Goal: Task Accomplishment & Management: Complete application form

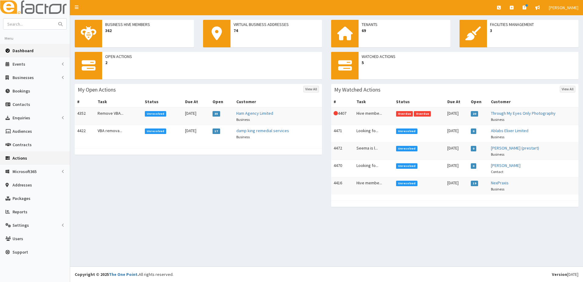
click at [19, 157] on span "Actions" at bounding box center [20, 157] width 15 height 5
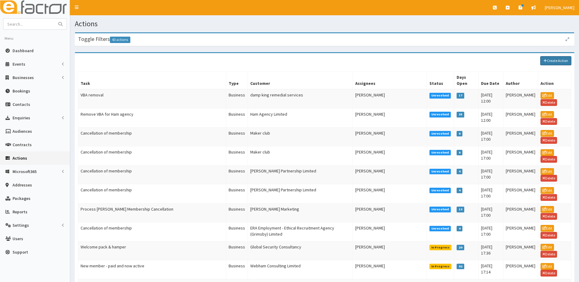
click at [549, 61] on link "Create Action" at bounding box center [555, 60] width 31 height 9
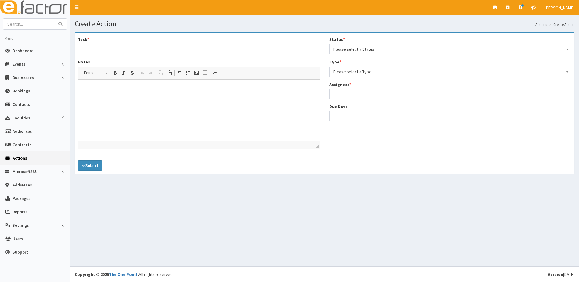
select select
click at [19, 75] on span "Businesses" at bounding box center [23, 77] width 21 height 5
click at [20, 87] on span "Businesses" at bounding box center [23, 88] width 21 height 5
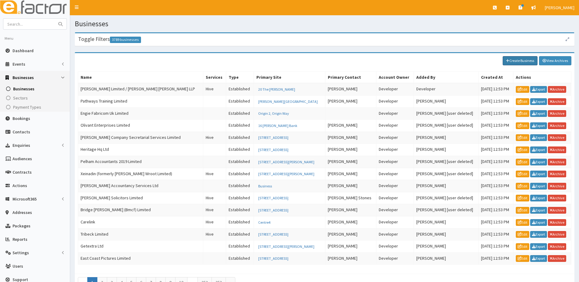
click at [516, 62] on link "Create Business" at bounding box center [519, 60] width 35 height 9
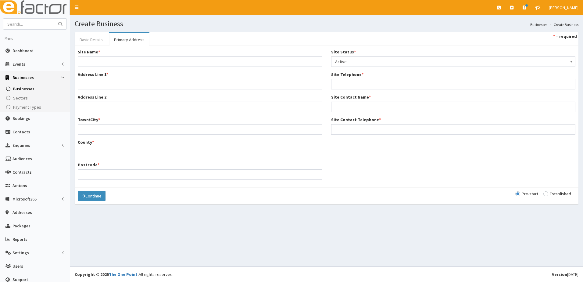
click at [87, 40] on link "Basic Details" at bounding box center [91, 39] width 33 height 13
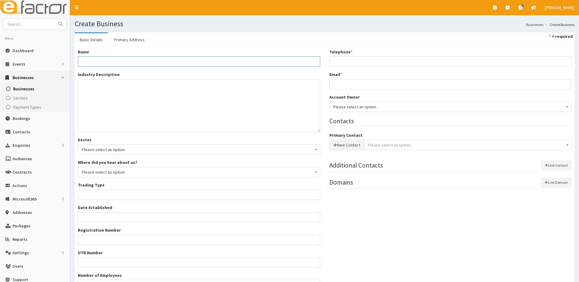
click at [90, 58] on input "Name *" at bounding box center [199, 61] width 242 height 10
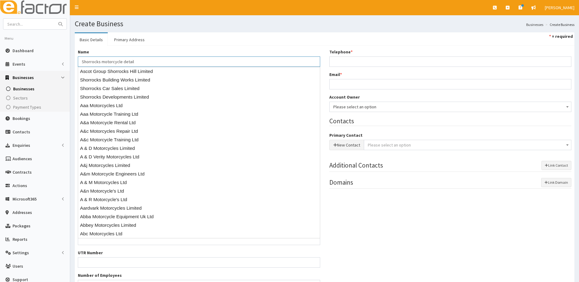
type input "Shorrocks motorcycle detail"
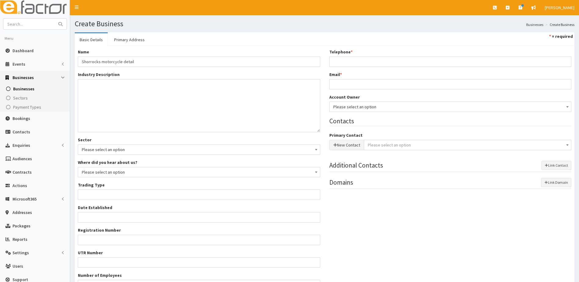
click at [177, 42] on ul "Basic Details Primary Address * = required" at bounding box center [324, 38] width 499 height 13
click at [96, 90] on textarea "Industry Description *" at bounding box center [199, 105] width 242 height 53
type textarea "motorcycle detailing"
click at [90, 195] on input "Trading Type *" at bounding box center [199, 194] width 242 height 10
type input "unknown"
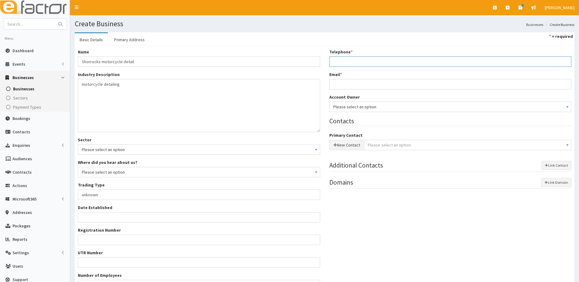
click at [364, 64] on input "Telephone *" at bounding box center [450, 61] width 242 height 10
click at [360, 61] on input "Telephone *" at bounding box center [450, 61] width 242 height 10
paste input "07891863277"
type input "07891863277"
click at [340, 84] on input "Email *" at bounding box center [450, 84] width 242 height 10
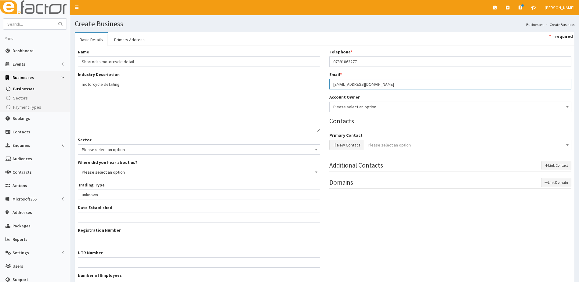
click at [348, 83] on input "shorrocsmotorcyclecare@gmail.com" at bounding box center [450, 84] width 242 height 10
type input "shorrocskmotorcyclecare@gmail.com"
click at [347, 141] on button "New Contact" at bounding box center [346, 145] width 35 height 10
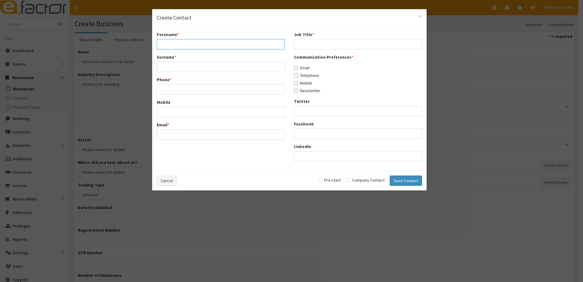
click at [181, 40] on input "Forename *" at bounding box center [221, 44] width 128 height 10
type input "Martin"
type input "Shorrocks"
click at [177, 89] on input "Phone *" at bounding box center [221, 89] width 128 height 10
type input "07891863277"
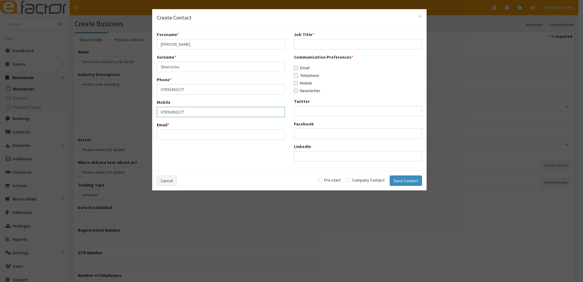
type input "07891863277"
type input "shorrocksmotorcyclcare@gmail.com"
click at [312, 39] on div "Job Title *" at bounding box center [358, 40] width 128 height 18
click at [312, 41] on input "Job Title *" at bounding box center [358, 44] width 128 height 10
type input "perspective owner"
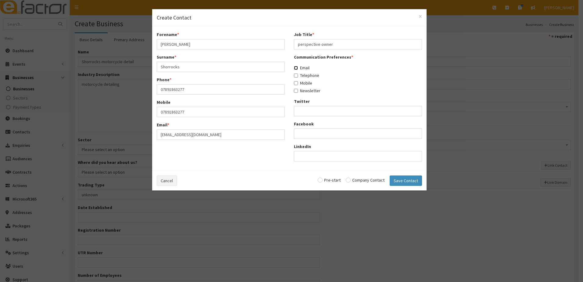
drag, startPoint x: 296, startPoint y: 69, endPoint x: 297, endPoint y: 73, distance: 4.4
click at [296, 69] on input "Email" at bounding box center [296, 68] width 4 height 4
checkbox input "true"
click at [297, 77] on label "Telephone" at bounding box center [306, 75] width 25 height 6
click at [295, 75] on input "Telephone" at bounding box center [296, 76] width 4 height 4
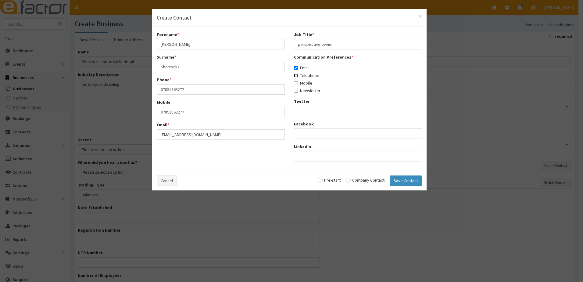
checkbox input "true"
click at [294, 85] on label "Mobile" at bounding box center [303, 83] width 18 height 6
drag, startPoint x: 295, startPoint y: 84, endPoint x: 296, endPoint y: 88, distance: 4.6
click at [295, 84] on input "Mobile" at bounding box center [296, 83] width 4 height 4
checkbox input "true"
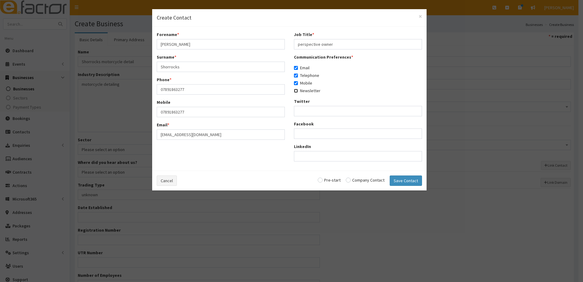
drag, startPoint x: 296, startPoint y: 89, endPoint x: 309, endPoint y: 125, distance: 38.3
click at [296, 89] on input "Newsletter" at bounding box center [296, 91] width 4 height 4
checkbox input "true"
click at [323, 179] on input "radio" at bounding box center [329, 180] width 23 height 4
radio input "true"
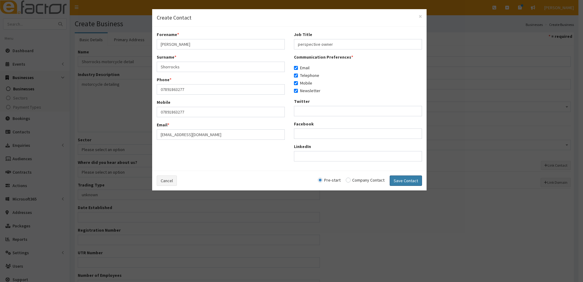
click at [411, 182] on button "Save Contact" at bounding box center [406, 180] width 32 height 10
checkbox input "false"
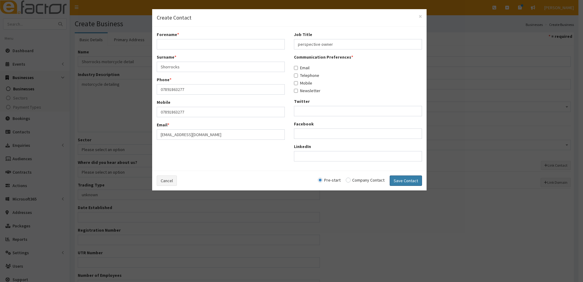
radio input "false"
select select "5233"
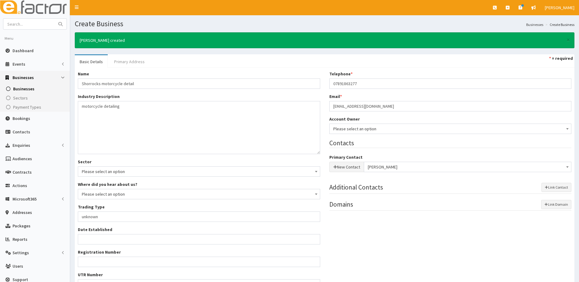
click at [136, 63] on link "Primary Address" at bounding box center [129, 61] width 40 height 13
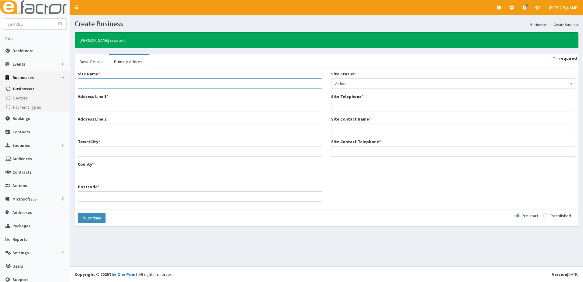
click at [101, 86] on input "Site Name *" at bounding box center [200, 83] width 244 height 10
type input "Home"
click at [95, 98] on div "Address Line 1 *" at bounding box center [200, 102] width 244 height 18
type input "26 sT hUGHES aVE"
type input "v"
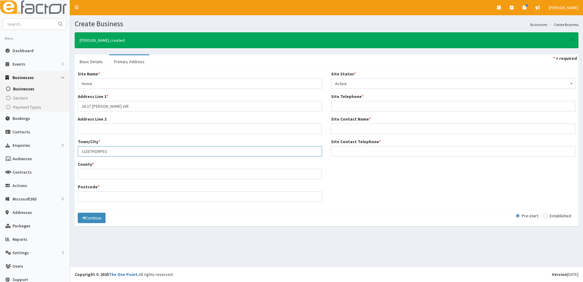
type input "cLEETHORPES"
type input "n"
type input "North East Lincolnshire"
type input "DN35 8EE"
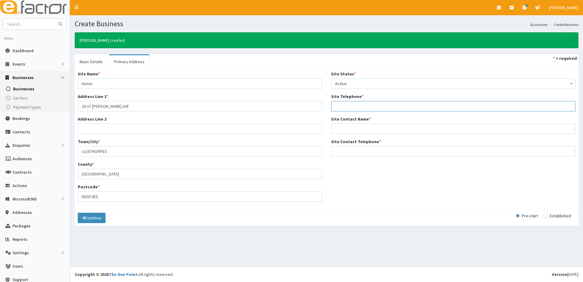
click at [360, 107] on input "Site Telephone *" at bounding box center [453, 106] width 244 height 10
type input "07891863277"
type input "Martin Shorrocks"
drag, startPoint x: 341, startPoint y: 152, endPoint x: 344, endPoint y: 151, distance: 3.8
click at [343, 151] on input "Site Contact Telephone *" at bounding box center [453, 151] width 244 height 10
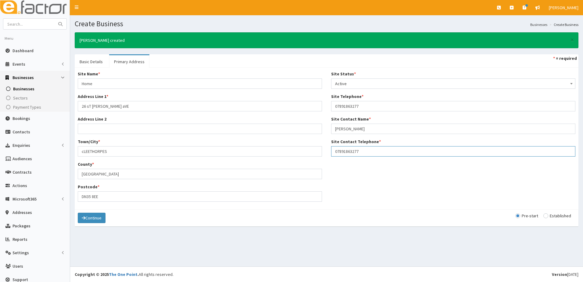
type input "07891863277"
click at [363, 206] on div "Site Name * Home Address Line 1 * 26 sT hUGHES aVE Address Line 2 Town/City * c…" at bounding box center [326, 138] width 507 height 135
